Goal: Task Accomplishment & Management: Manage account settings

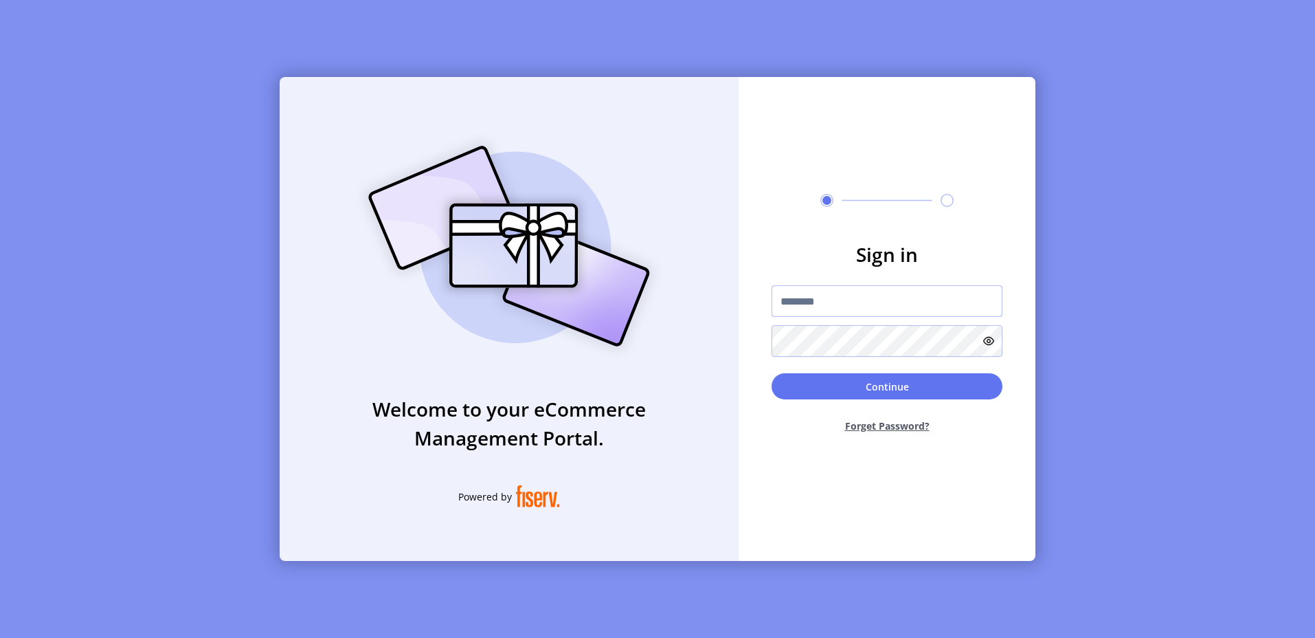
click at [852, 308] on input "text" at bounding box center [887, 301] width 231 height 32
type input "*********"
click at [884, 386] on button "Continue" at bounding box center [887, 386] width 231 height 26
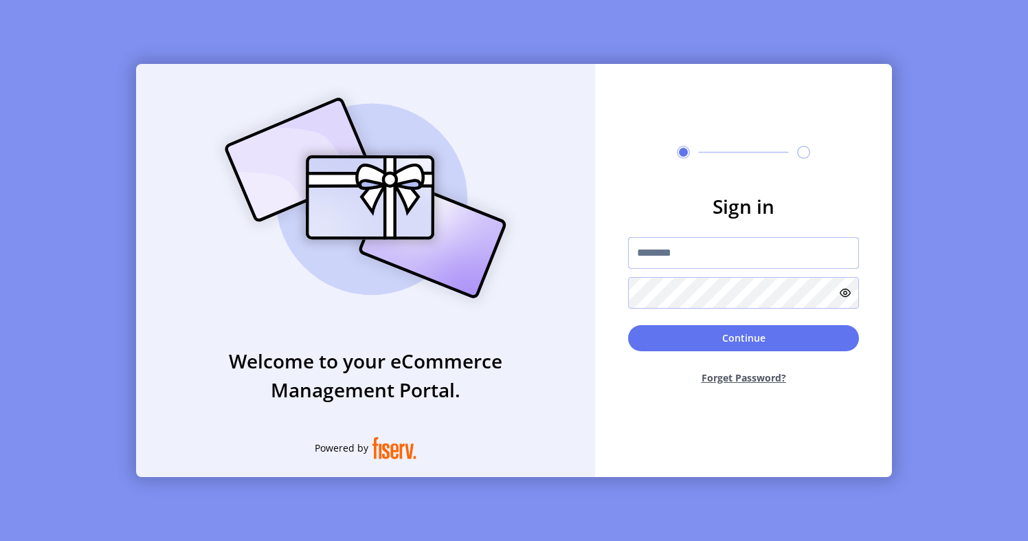
click at [709, 265] on input "text" at bounding box center [743, 253] width 231 height 32
type input "*********"
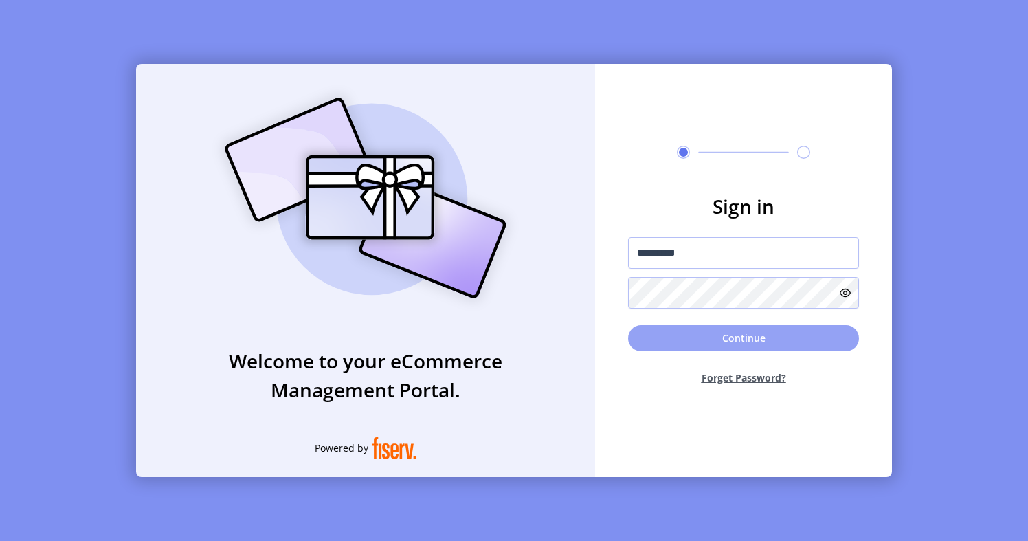
click at [680, 332] on button "Continue" at bounding box center [743, 338] width 231 height 26
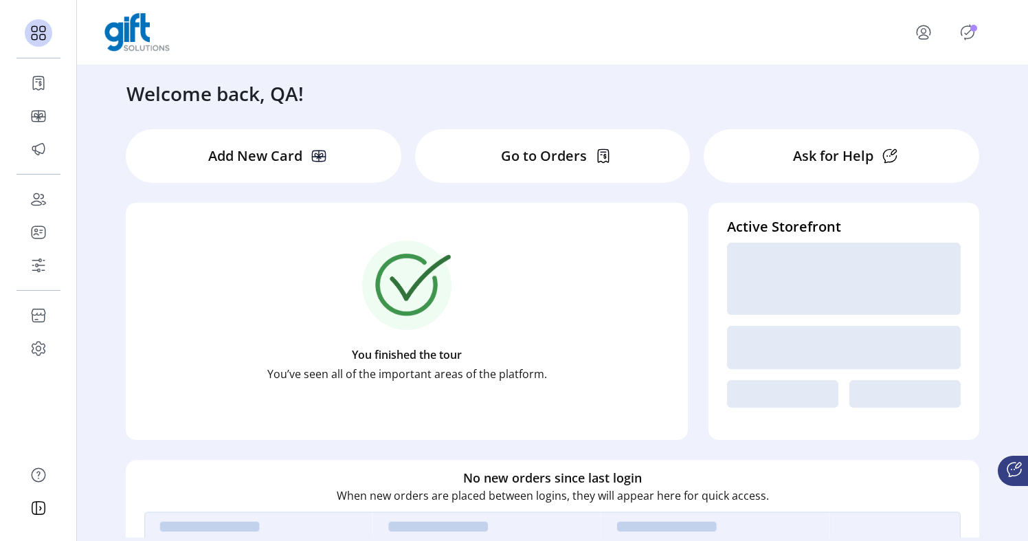
click at [645, 102] on div "Welcome back, QA!" at bounding box center [553, 86] width 880 height 43
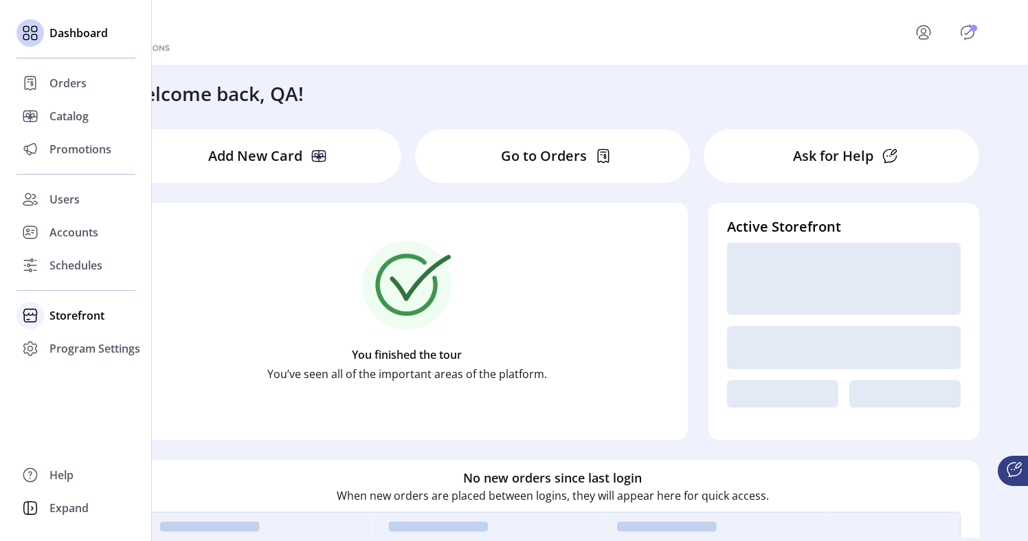
click at [62, 315] on span "Storefront" at bounding box center [76, 315] width 55 height 16
click at [67, 342] on span "Configuration" at bounding box center [85, 343] width 72 height 16
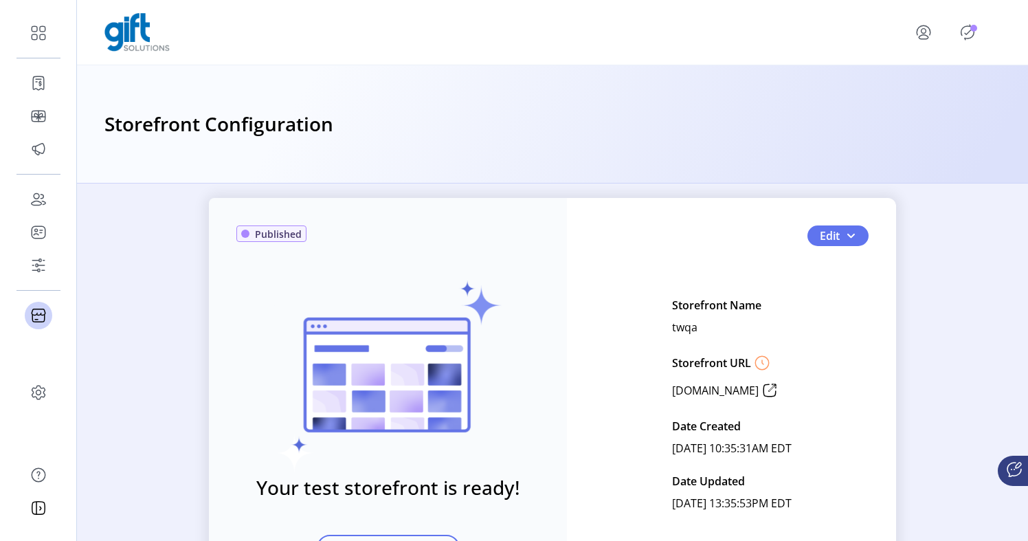
scroll to position [29, 0]
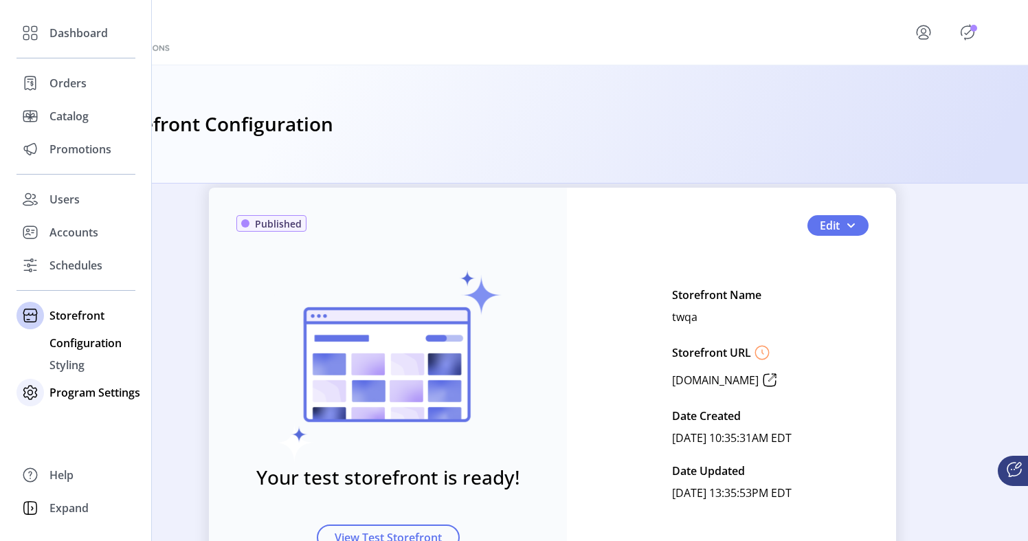
click at [60, 394] on span "Program Settings" at bounding box center [94, 392] width 91 height 16
click at [77, 379] on span "Templates" at bounding box center [76, 376] width 54 height 16
